Goal: Entertainment & Leisure: Consume media (video, audio)

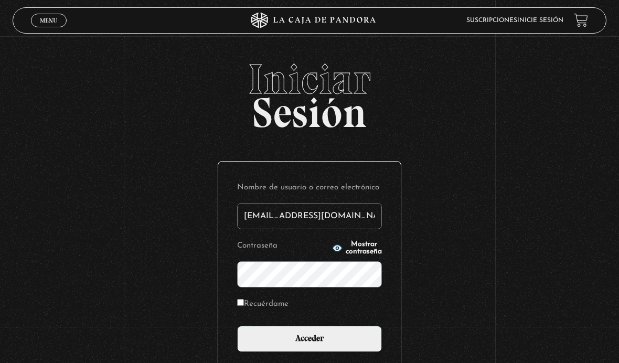
type input "tamarachaves1994@gmail.com"
click at [309, 344] on input "Acceder" at bounding box center [309, 339] width 145 height 26
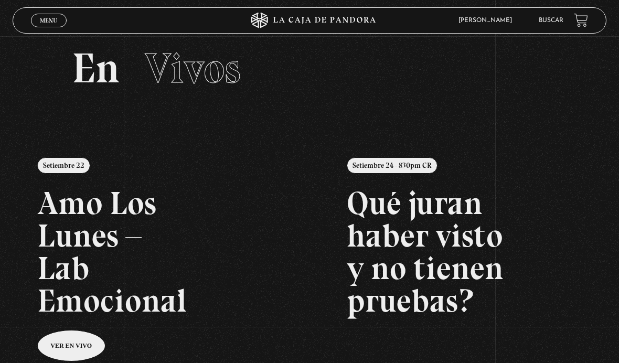
scroll to position [16, 0]
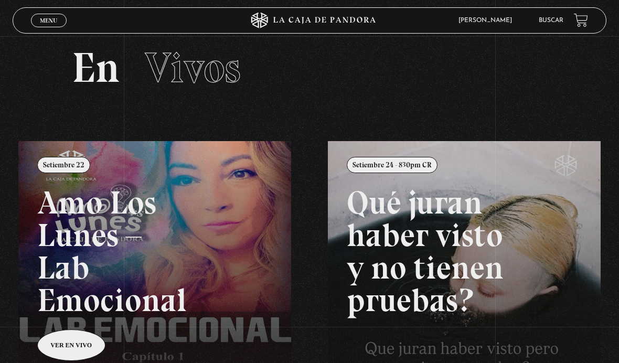
click at [44, 23] on span "Menu" at bounding box center [48, 20] width 17 height 6
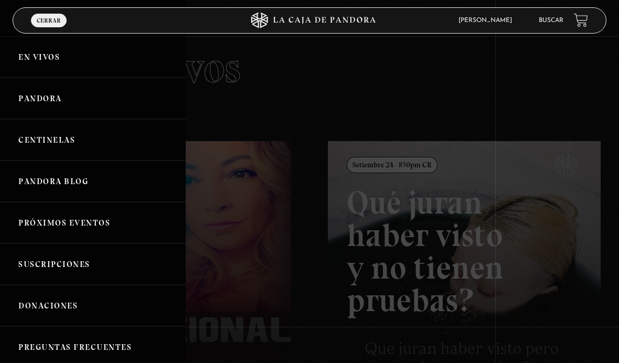
click at [44, 146] on link "Centinelas" at bounding box center [93, 139] width 186 height 41
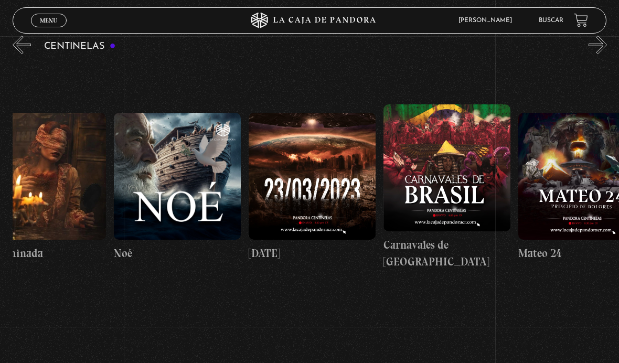
scroll to position [0, 5784]
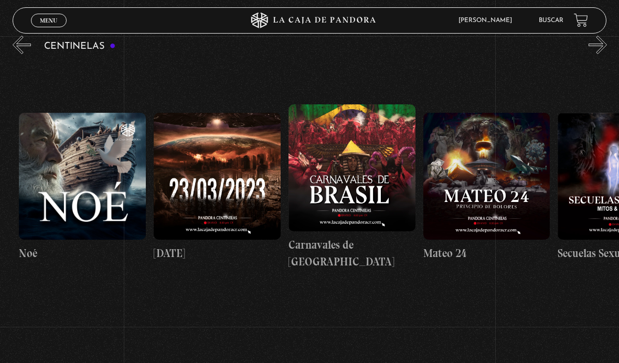
click at [349, 204] on figure at bounding box center [351, 167] width 127 height 127
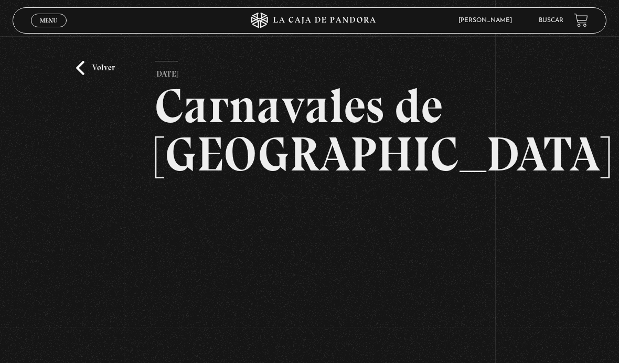
scroll to position [14, 0]
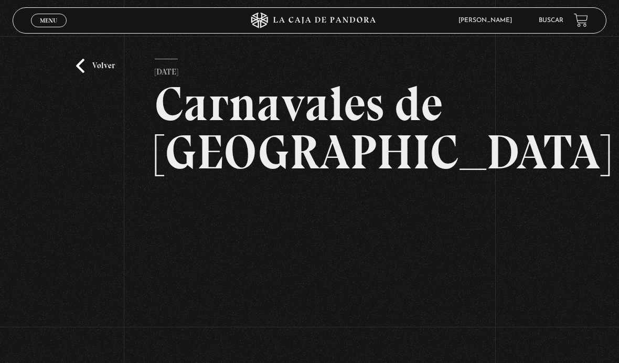
click at [107, 72] on link "Volver" at bounding box center [95, 66] width 39 height 14
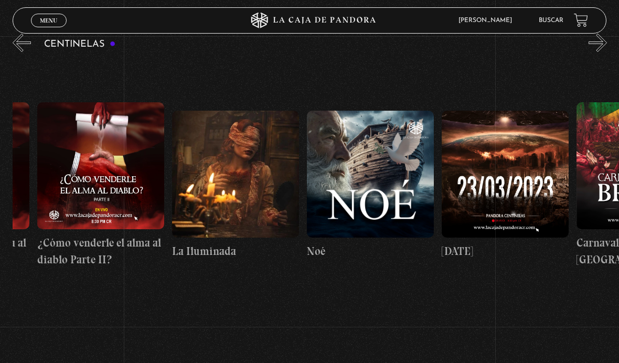
scroll to position [0, 5510]
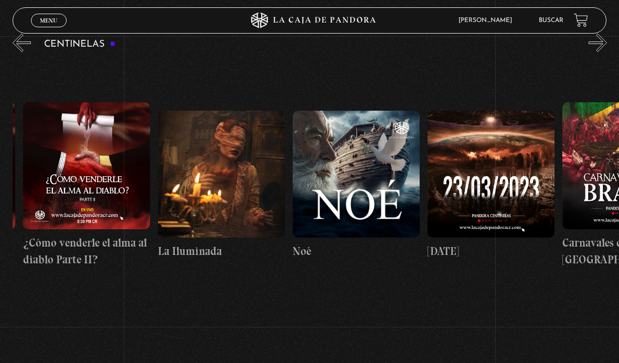
click at [511, 215] on figure at bounding box center [490, 174] width 127 height 127
